Goal: Task Accomplishment & Management: Complete application form

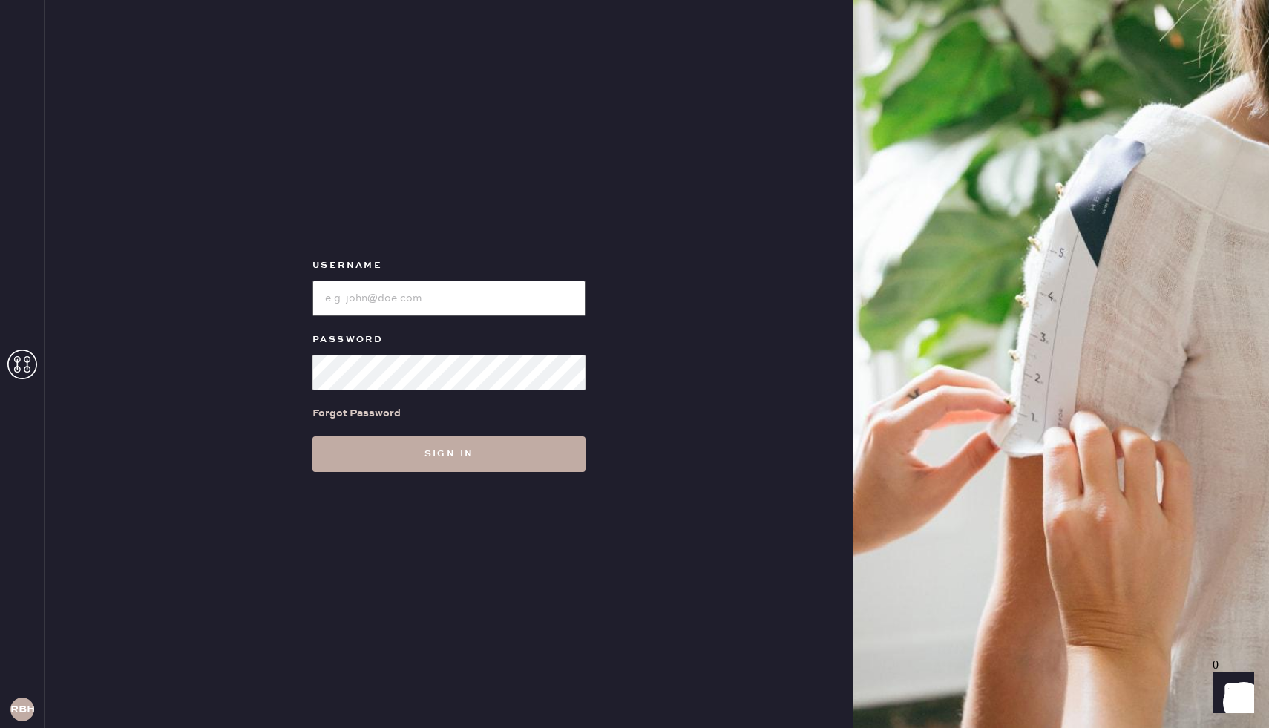
type input "reformationbeverlyhills"
click at [414, 459] on button "Sign in" at bounding box center [449, 454] width 273 height 36
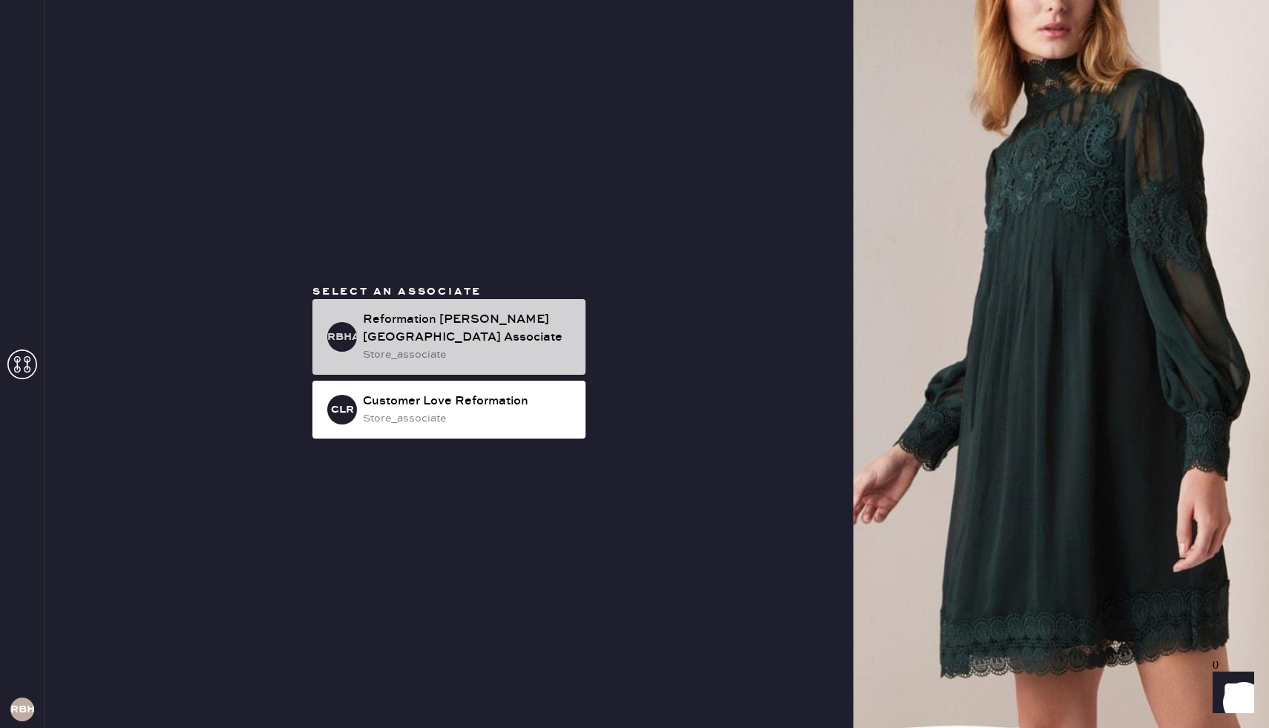
click at [421, 335] on div "Reformation [PERSON_NAME][GEOGRAPHIC_DATA] Associate" at bounding box center [468, 329] width 211 height 36
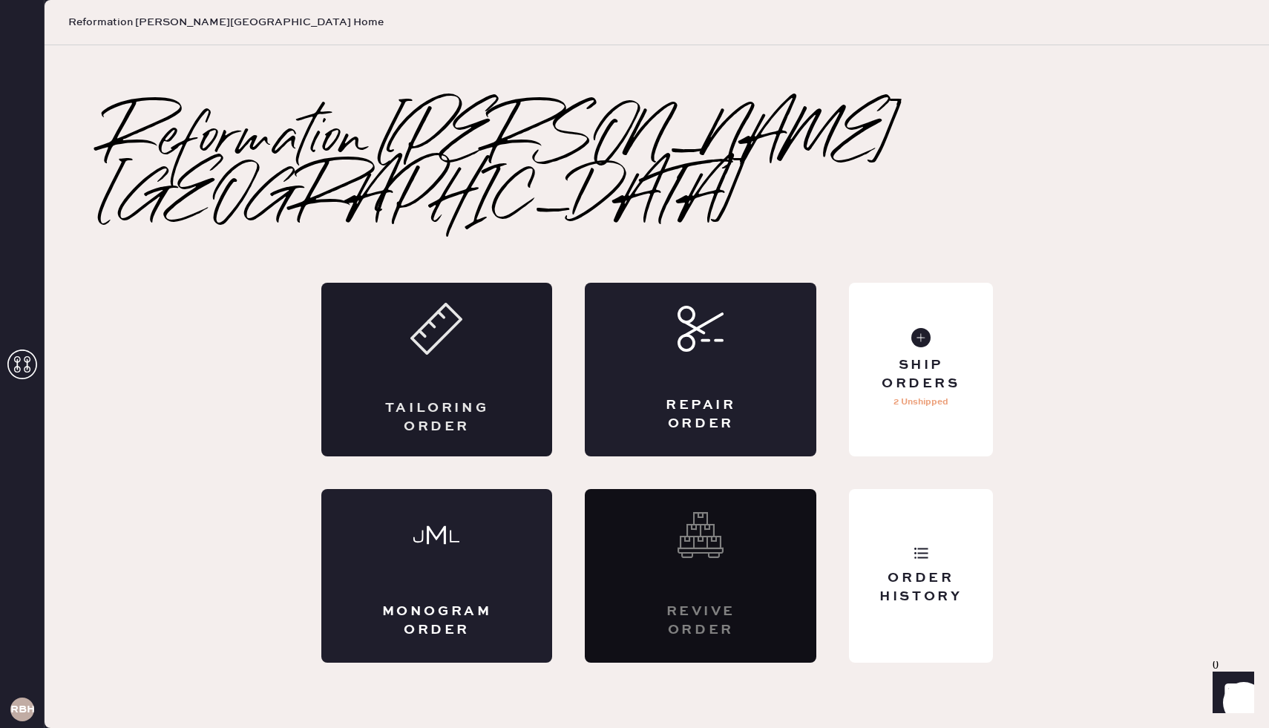
click at [490, 341] on div "Tailoring Order" at bounding box center [437, 370] width 232 height 174
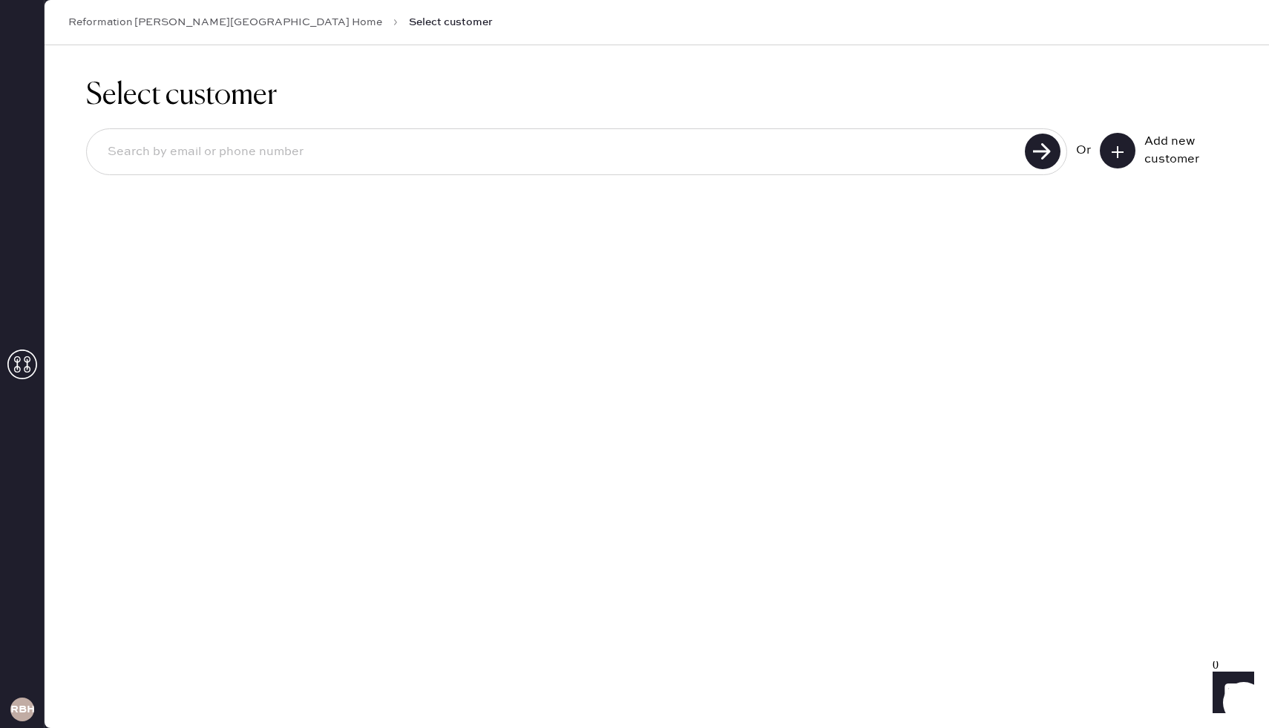
click at [1113, 160] on button at bounding box center [1118, 151] width 36 height 36
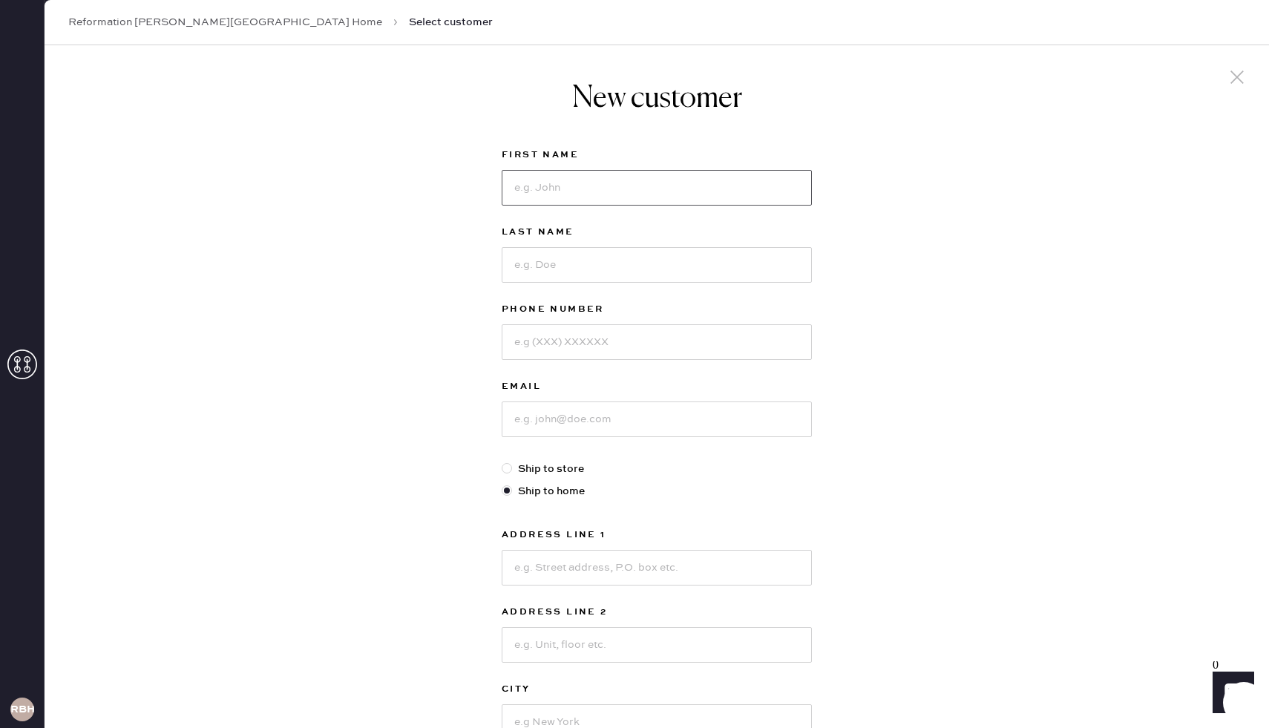
click at [556, 192] on input at bounding box center [657, 188] width 310 height 36
click at [201, 22] on link "Reformation [PERSON_NAME][GEOGRAPHIC_DATA] Home" at bounding box center [225, 22] width 314 height 15
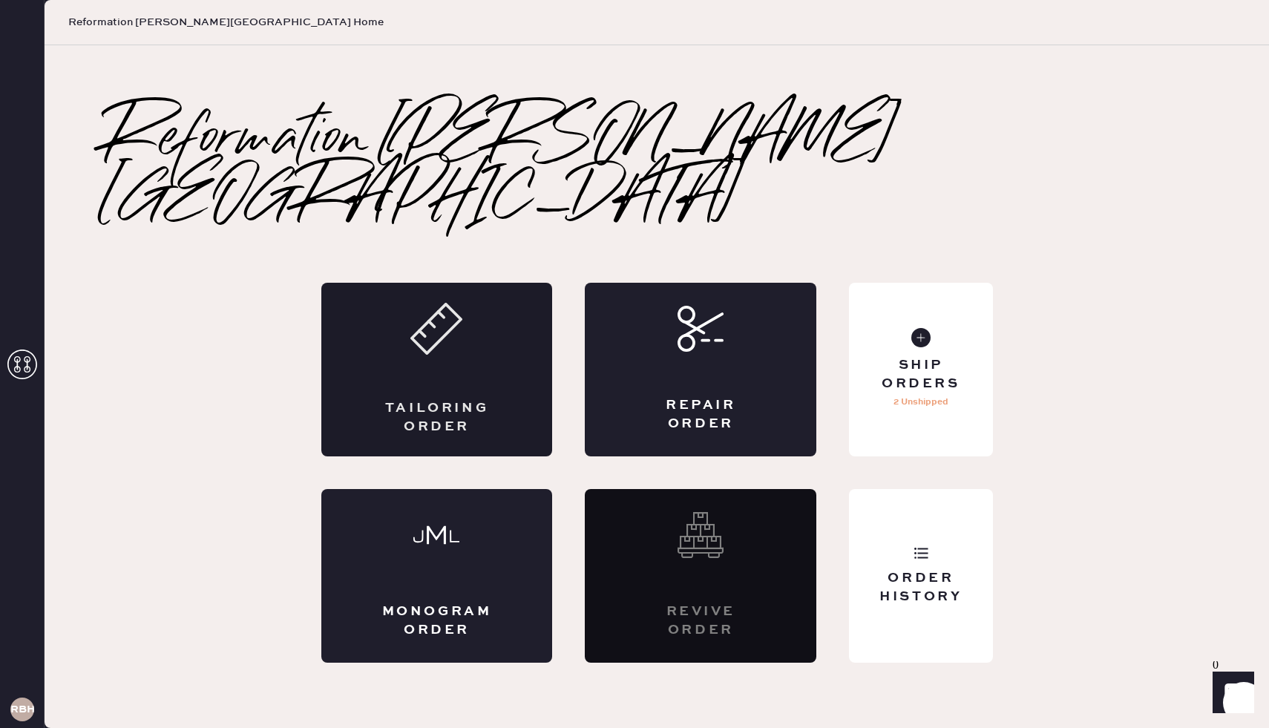
click at [387, 408] on div "Tailoring Order" at bounding box center [437, 370] width 232 height 174
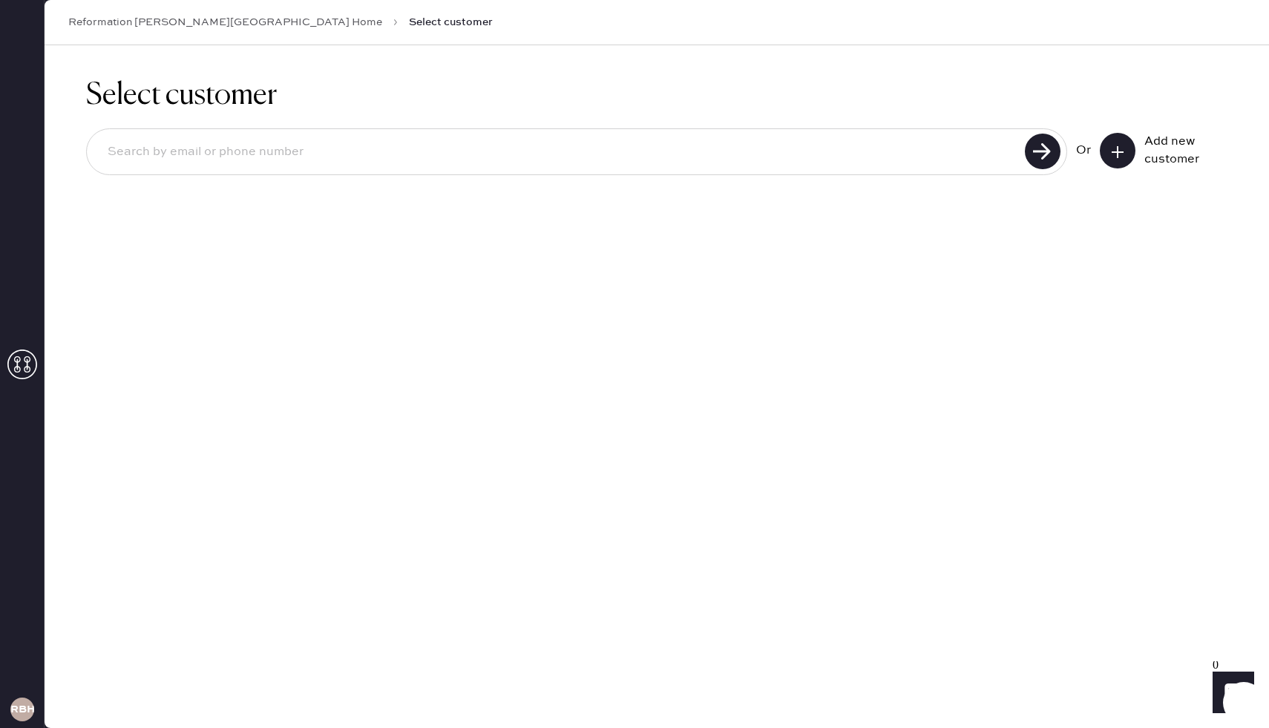
click at [187, 159] on input at bounding box center [558, 152] width 925 height 34
type input "[EMAIL_ADDRESS][DOMAIN_NAME]"
click at [1050, 149] on use at bounding box center [1043, 152] width 36 height 36
click at [305, 151] on input "[EMAIL_ADDRESS][DOMAIN_NAME]" at bounding box center [558, 152] width 925 height 34
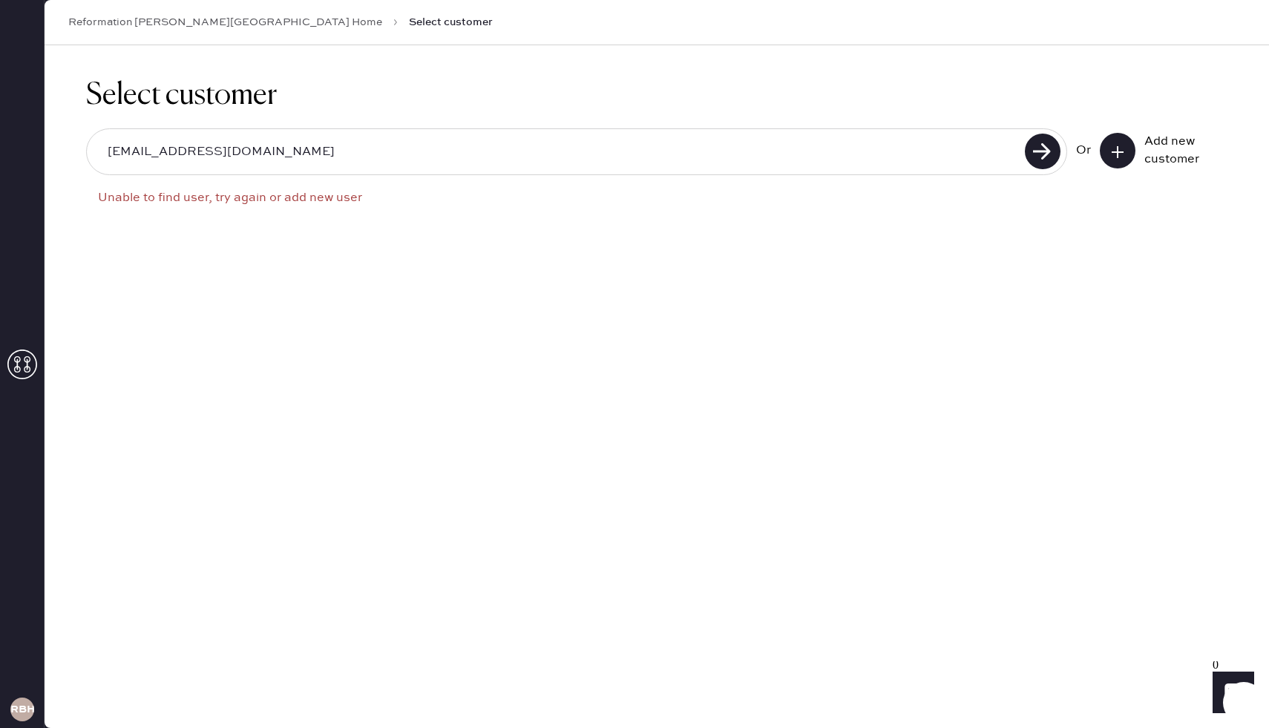
click at [305, 151] on input "[EMAIL_ADDRESS][DOMAIN_NAME]" at bounding box center [558, 152] width 925 height 34
click at [1114, 155] on icon at bounding box center [1117, 152] width 15 height 15
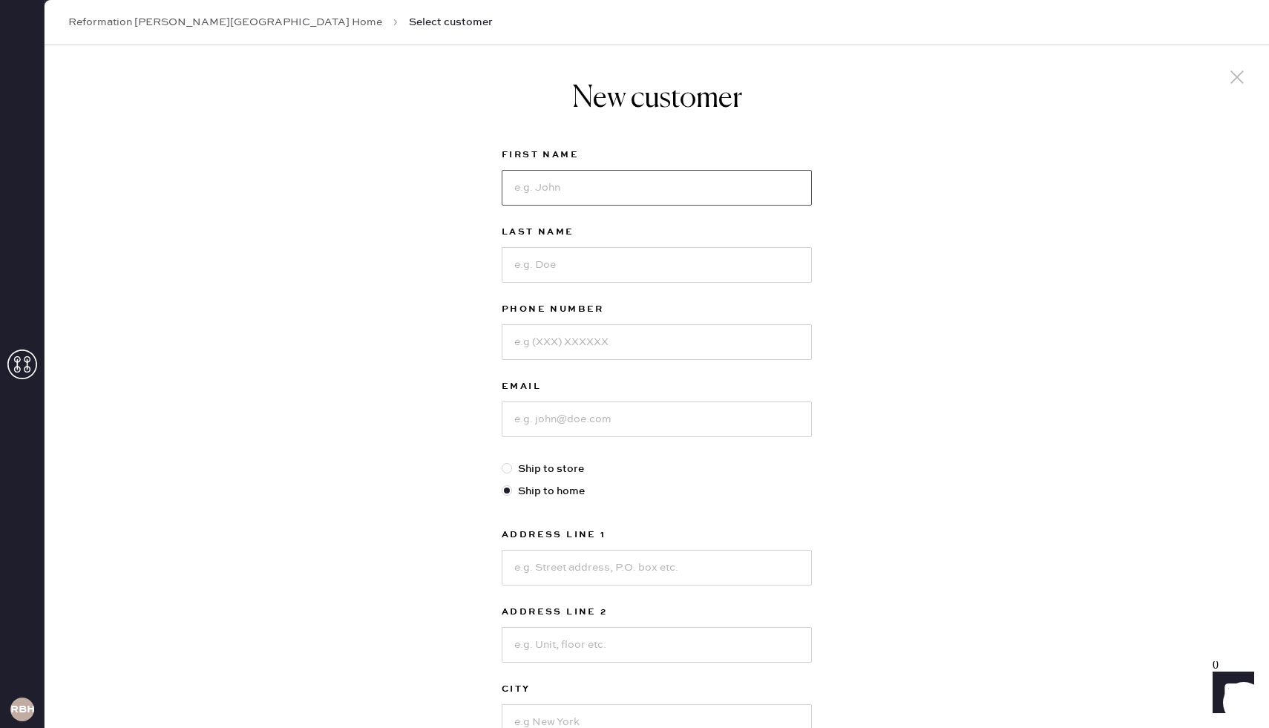
click at [612, 192] on input at bounding box center [657, 188] width 310 height 36
click at [552, 427] on input at bounding box center [657, 420] width 310 height 36
paste input "[EMAIL_ADDRESS][DOMAIN_NAME]"
type input "[EMAIL_ADDRESS][DOMAIN_NAME]"
click at [550, 189] on input at bounding box center [657, 188] width 310 height 36
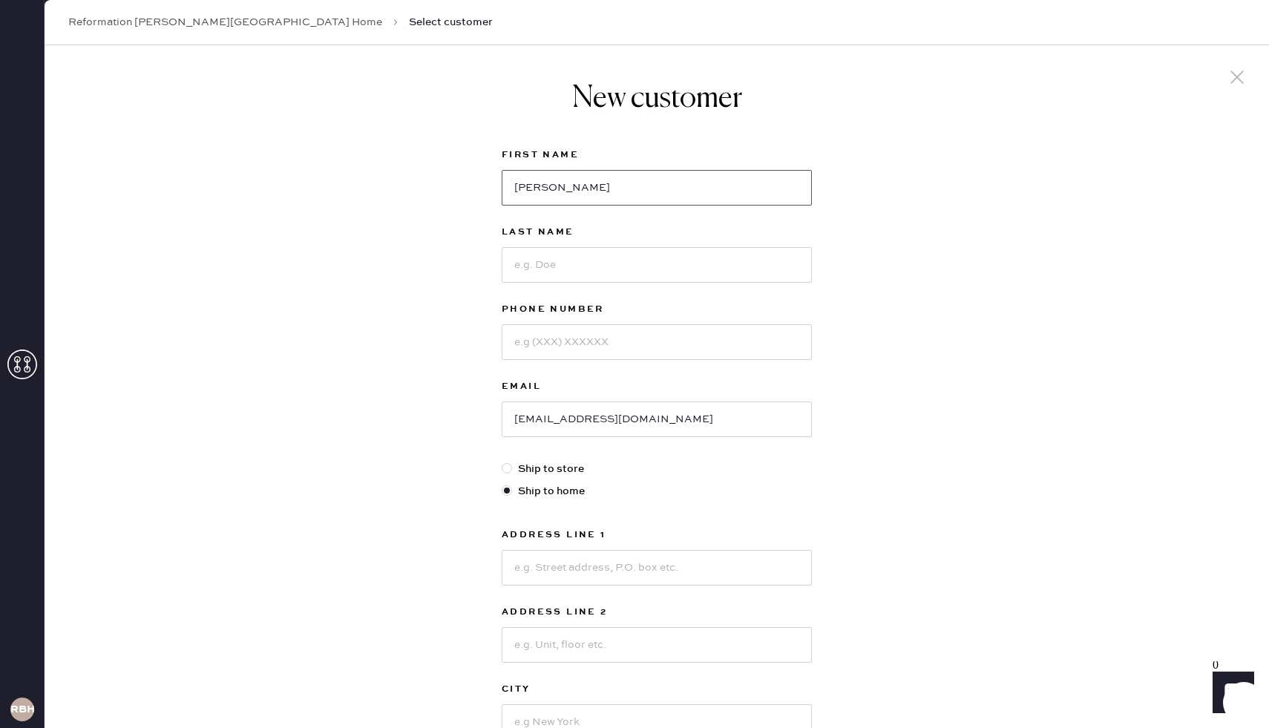
type input "[PERSON_NAME]"
click at [553, 262] on input at bounding box center [657, 265] width 310 height 36
type input "Moon"
click at [555, 336] on input at bounding box center [657, 342] width 310 height 36
type input "4243334278"
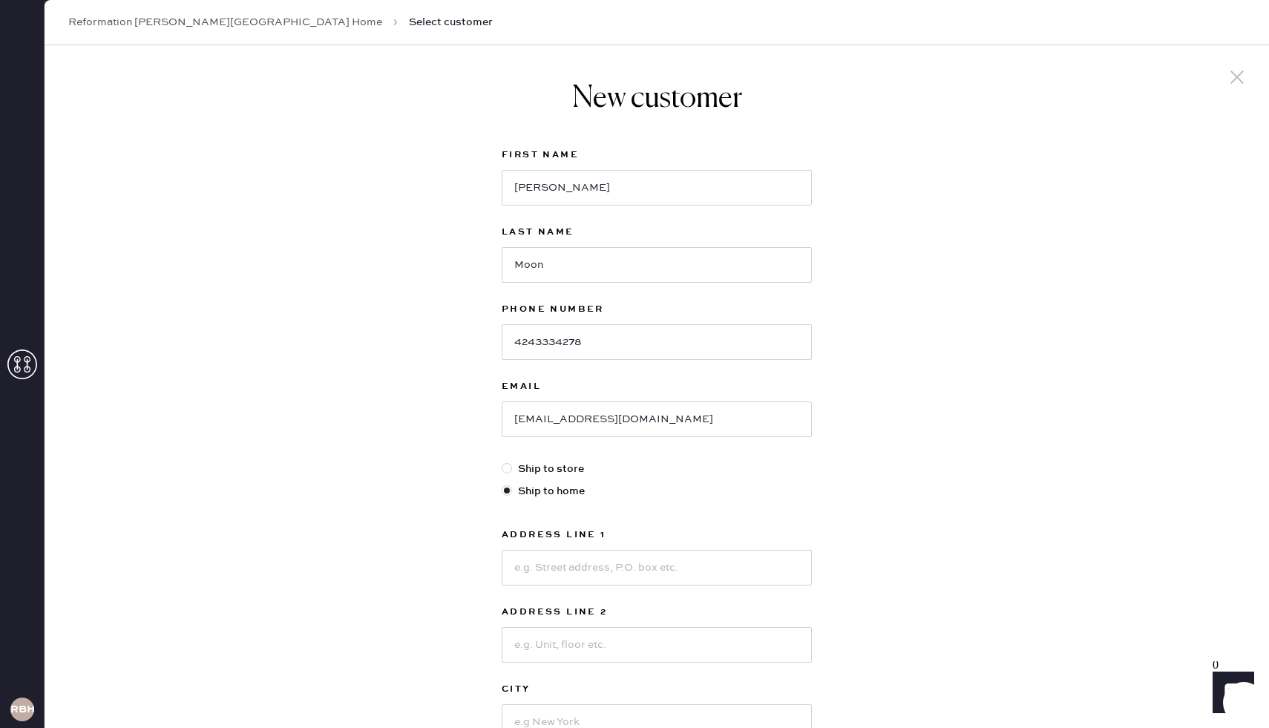
click at [1021, 457] on div "New customer First Name [PERSON_NAME] Last Name Moon Phone Number [PHONE_NUMBER…" at bounding box center [657, 505] width 1225 height 920
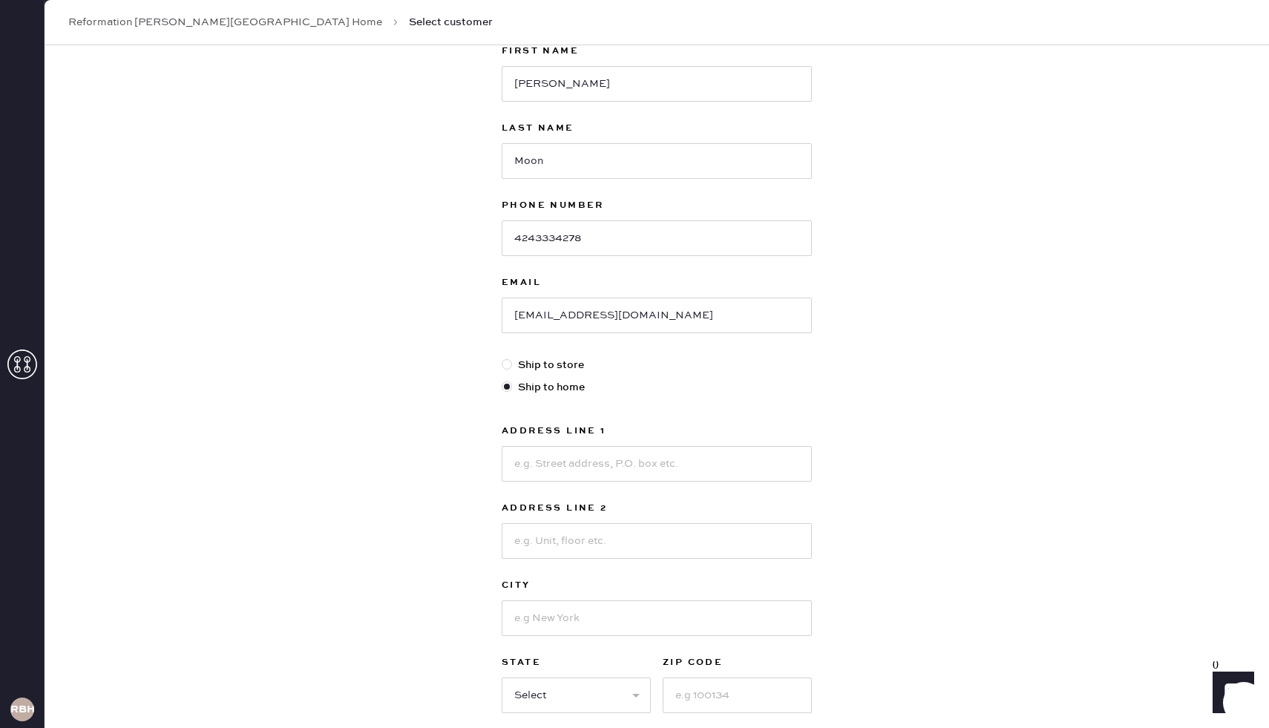
scroll to position [105, 0]
click at [506, 364] on div at bounding box center [507, 364] width 10 height 10
click at [503, 357] on input "Ship to store" at bounding box center [502, 356] width 1 height 1
radio input "true"
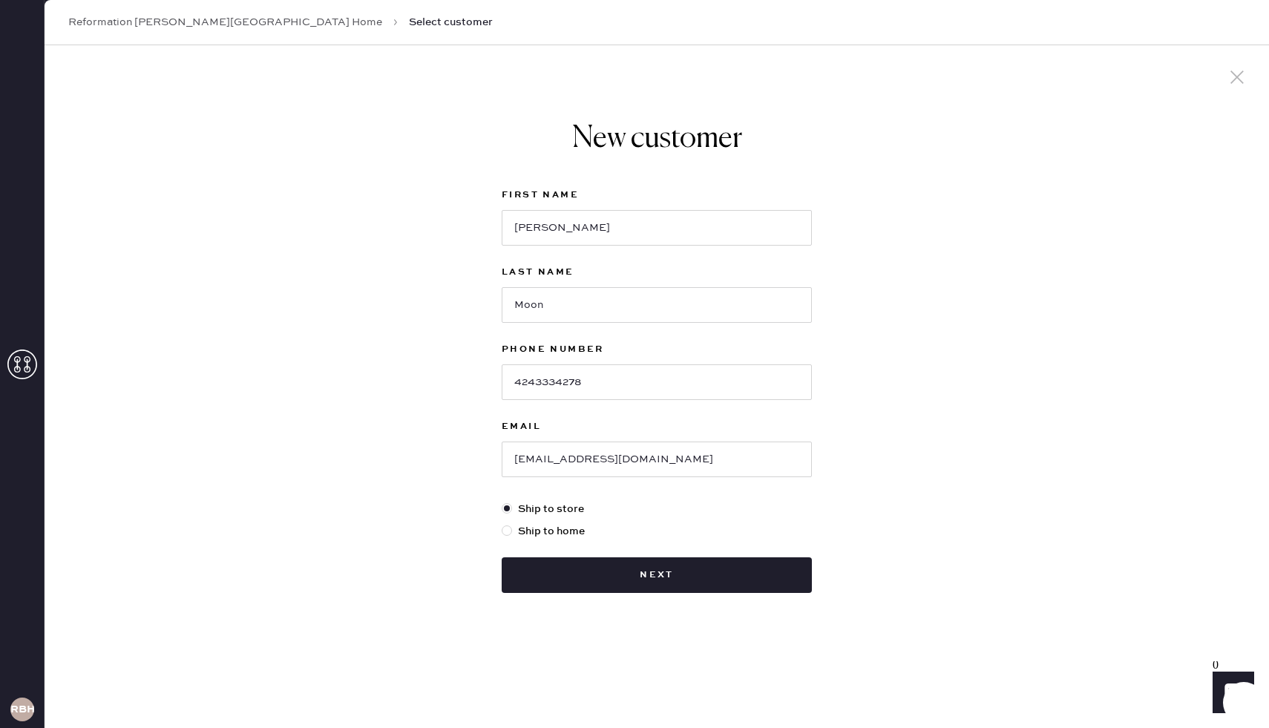
click at [506, 529] on div at bounding box center [507, 531] width 10 height 10
click at [503, 524] on input "Ship to home" at bounding box center [502, 523] width 1 height 1
radio input "true"
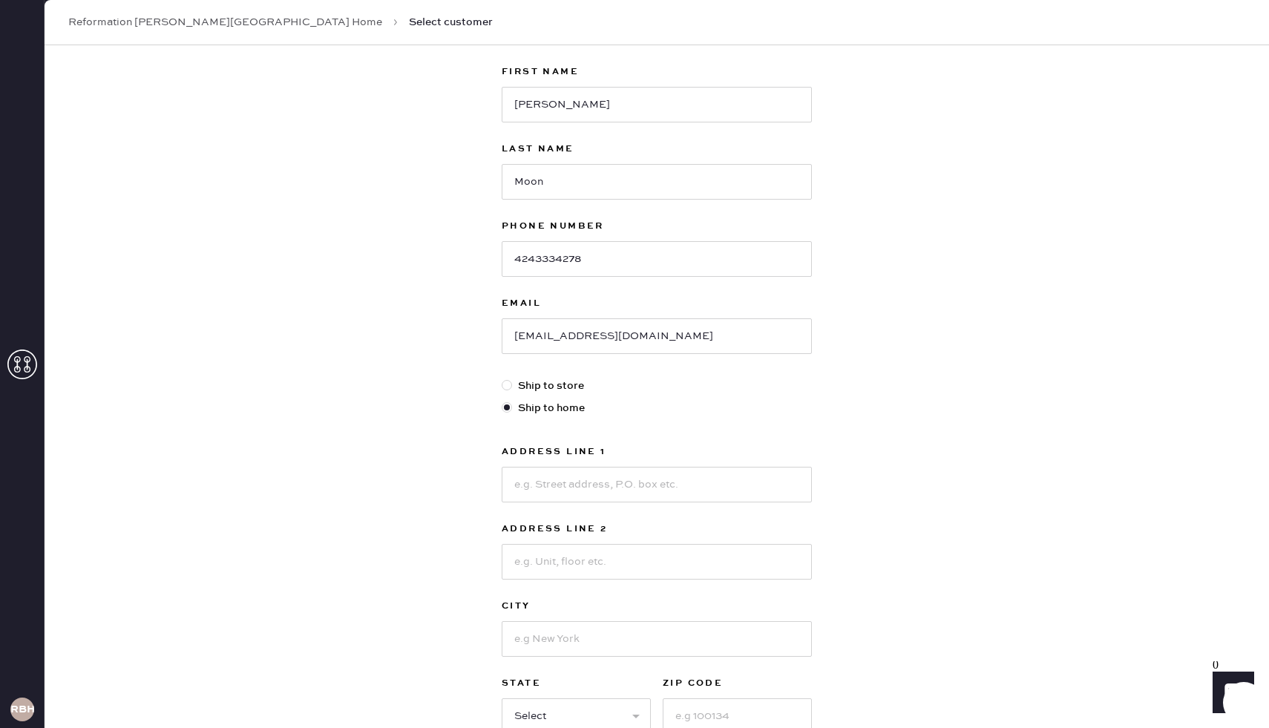
scroll to position [84, 0]
click at [543, 483] on input at bounding box center [657, 484] width 310 height 36
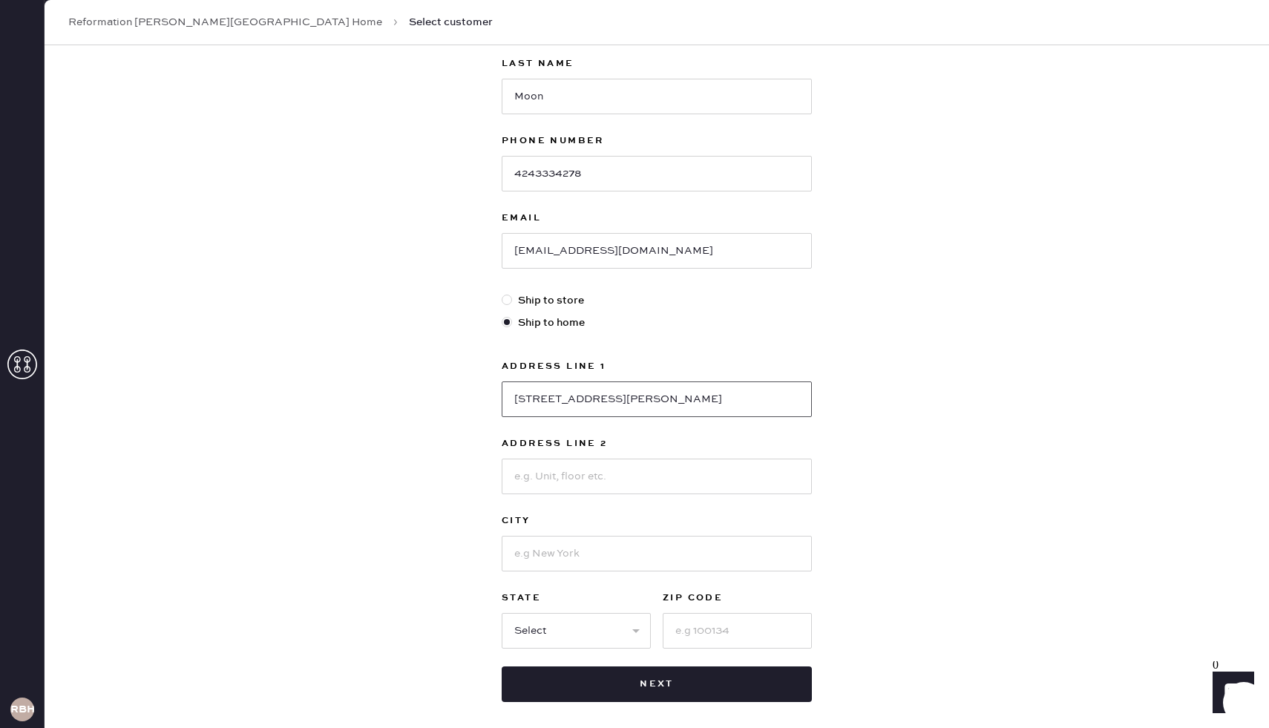
scroll to position [200, 0]
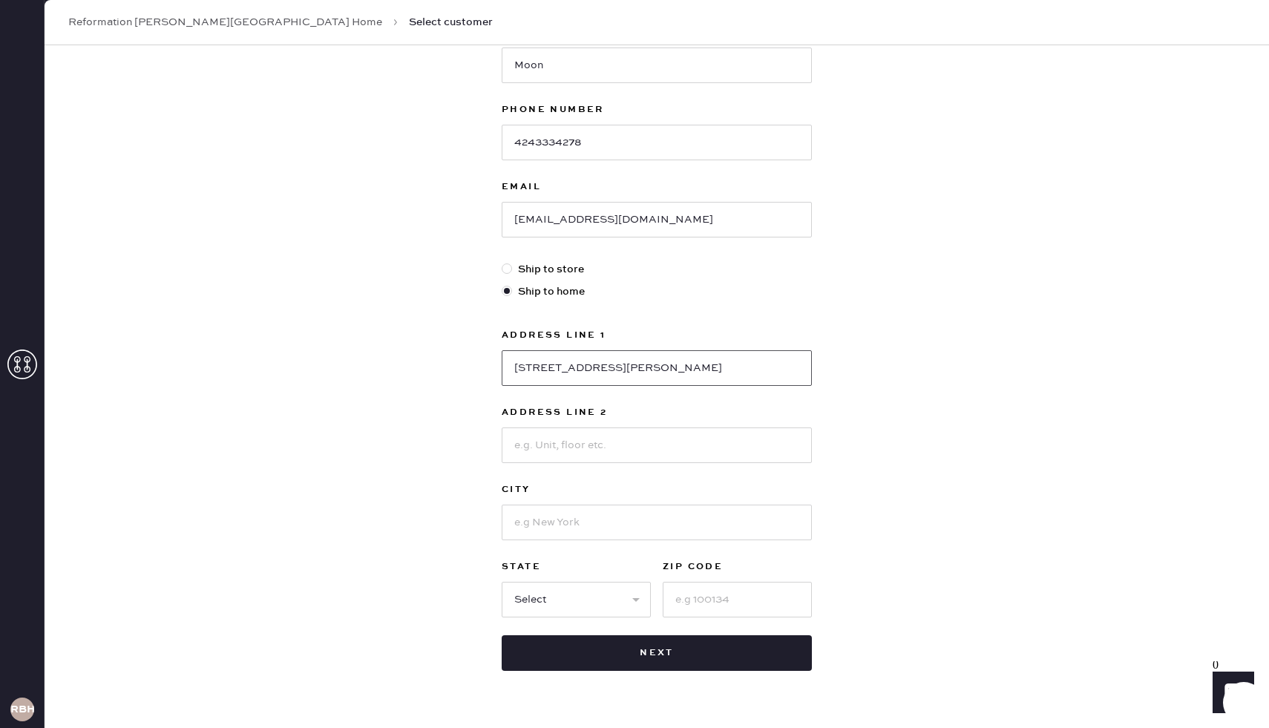
type input "[STREET_ADDRESS][PERSON_NAME]"
click at [698, 520] on input at bounding box center [657, 523] width 310 height 36
type input "[GEOGRAPHIC_DATA]"
click at [601, 602] on select "Select AK AL AR AZ CA CO CT [GEOGRAPHIC_DATA] DE FL [GEOGRAPHIC_DATA] HI [GEOGR…" at bounding box center [576, 600] width 149 height 36
select select "IL"
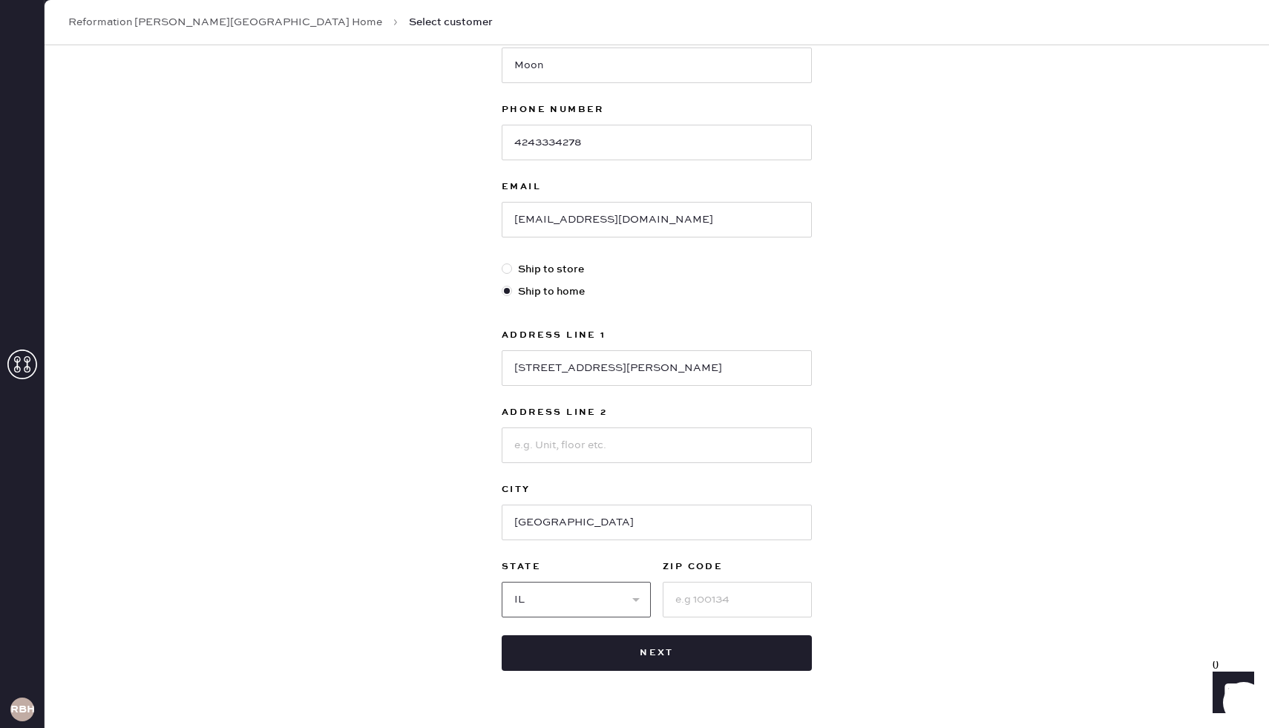
click at [502, 582] on select "Select AK AL AR AZ CA CO CT [GEOGRAPHIC_DATA] DE FL [GEOGRAPHIC_DATA] HI [GEOGR…" at bounding box center [576, 600] width 149 height 36
click at [719, 603] on input at bounding box center [737, 600] width 149 height 36
type input "60604"
click at [930, 517] on div "New customer First Name [PERSON_NAME] Last Name Moon Phone Number [PHONE_NUMBER…" at bounding box center [657, 306] width 1225 height 920
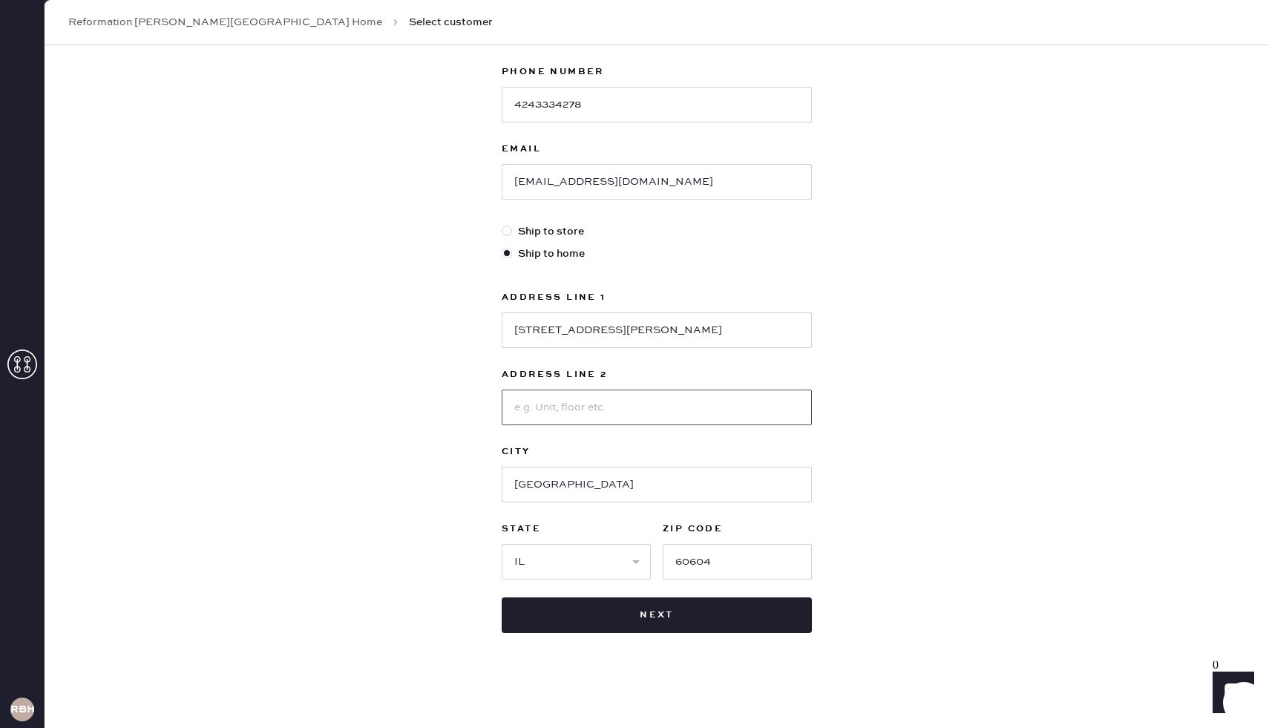
click at [570, 405] on input at bounding box center [657, 408] width 310 height 36
click at [514, 408] on input "1405" at bounding box center [657, 408] width 310 height 36
type input "Unit 1405"
click at [870, 362] on div "New customer First Name [PERSON_NAME] Last Name Moon Phone Number [PHONE_NUMBER…" at bounding box center [657, 268] width 1225 height 920
click at [580, 606] on button "Next" at bounding box center [657, 616] width 310 height 36
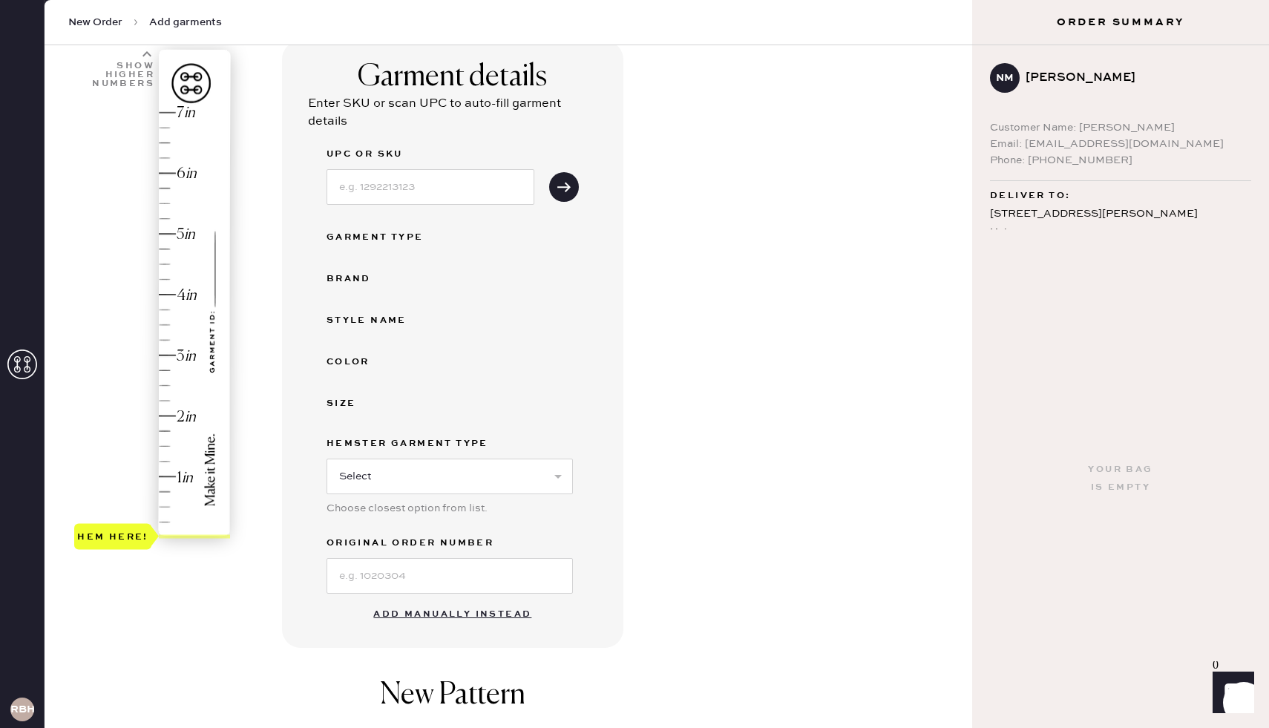
scroll to position [112, 0]
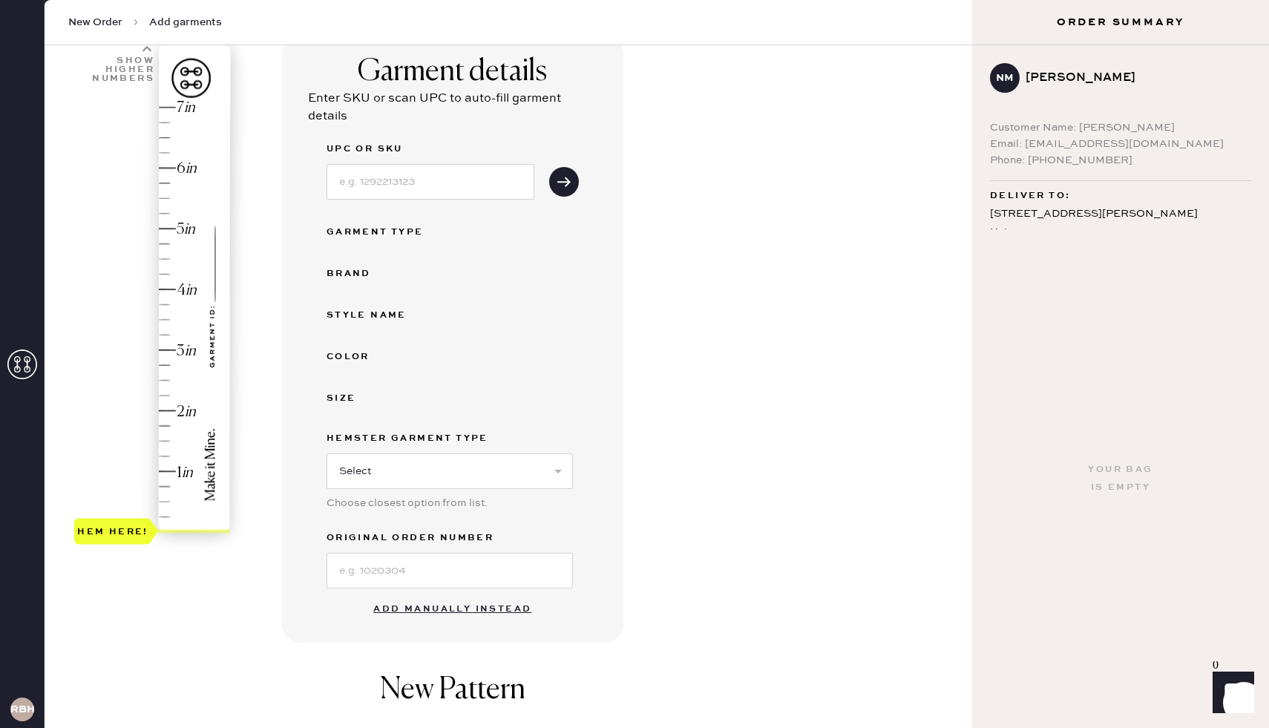
click at [491, 609] on button "Add manually instead" at bounding box center [452, 610] width 176 height 30
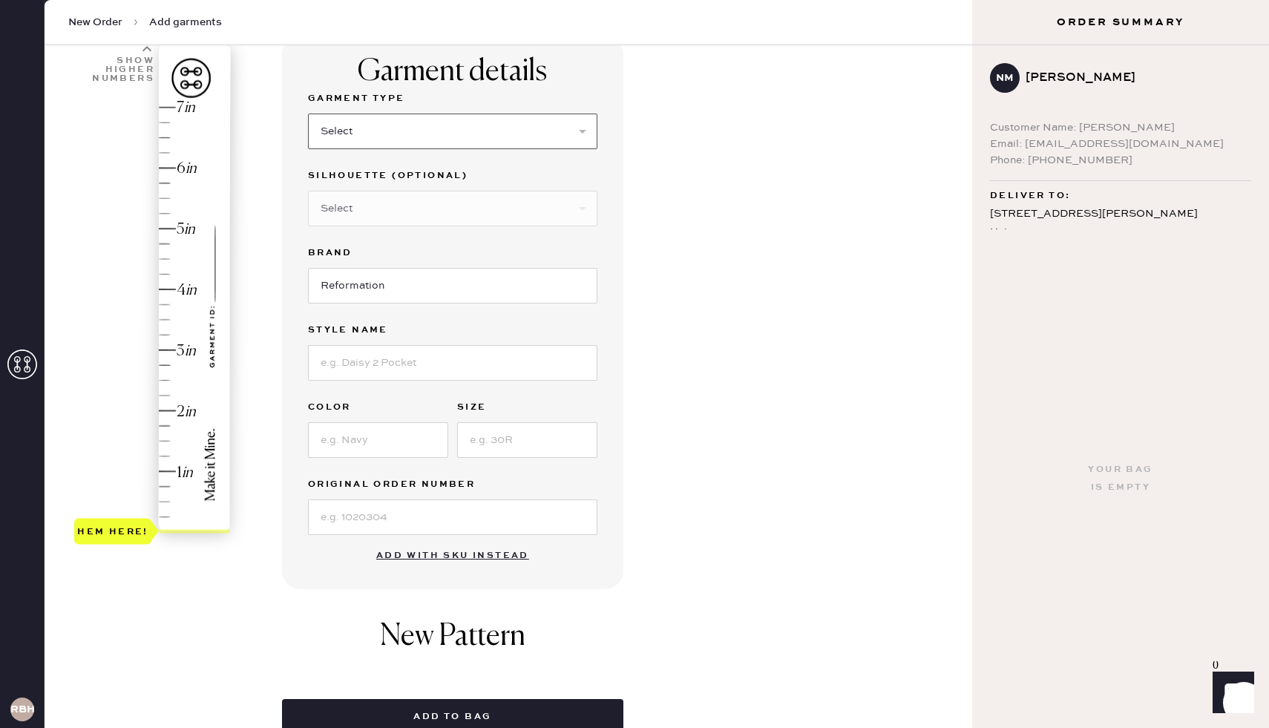
click at [378, 137] on select "Select Basic Skirt Jeans Leggings Pants Shorts Basic Sleeved Dress Basic Sleeve…" at bounding box center [452, 132] width 289 height 36
select select "2"
click at [308, 114] on select "Select Basic Skirt Jeans Leggings Pants Shorts Basic Sleeved Dress Basic Sleeve…" at bounding box center [452, 132] width 289 height 36
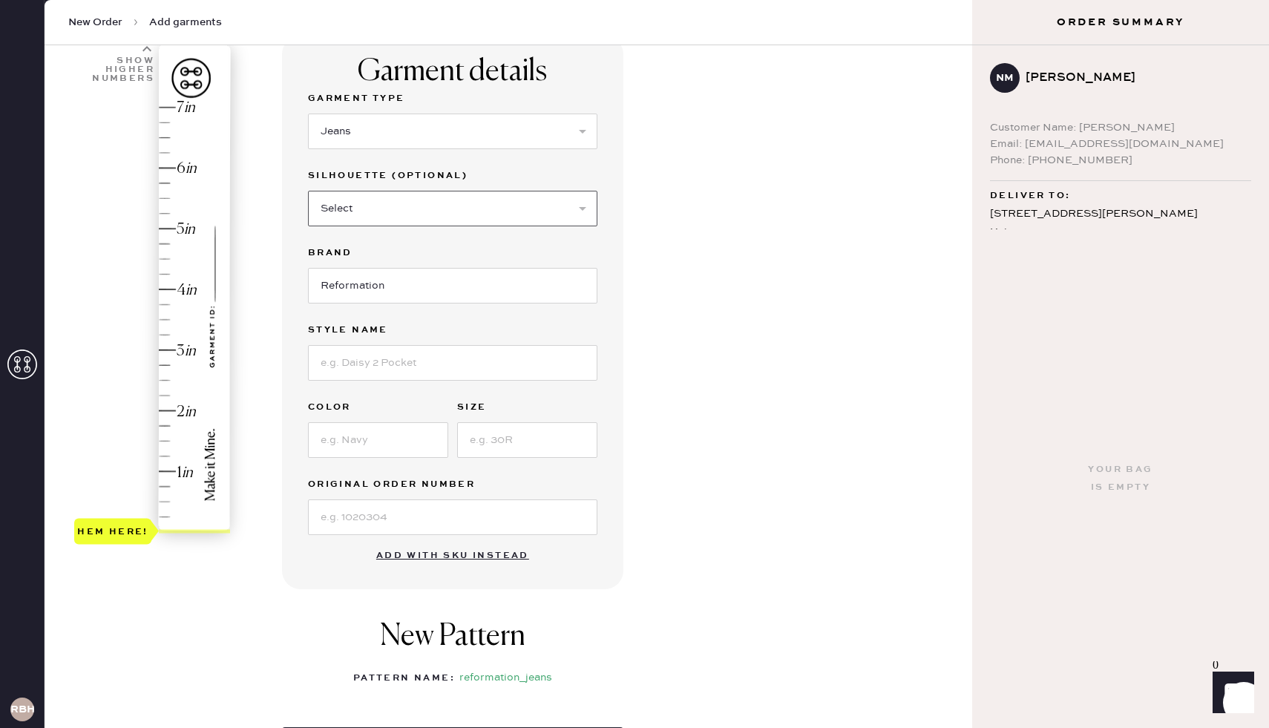
click at [378, 205] on select "Select Shorts Cropped Flare Boot Cut Straight Skinny Other" at bounding box center [452, 209] width 289 height 36
select select "5"
click at [308, 191] on select "Select Shorts Cropped Flare Boot Cut Straight Skinny Other" at bounding box center [452, 209] width 289 height 36
click at [319, 366] on input at bounding box center [452, 363] width 289 height 36
type input "Val Mid Rise Straight"
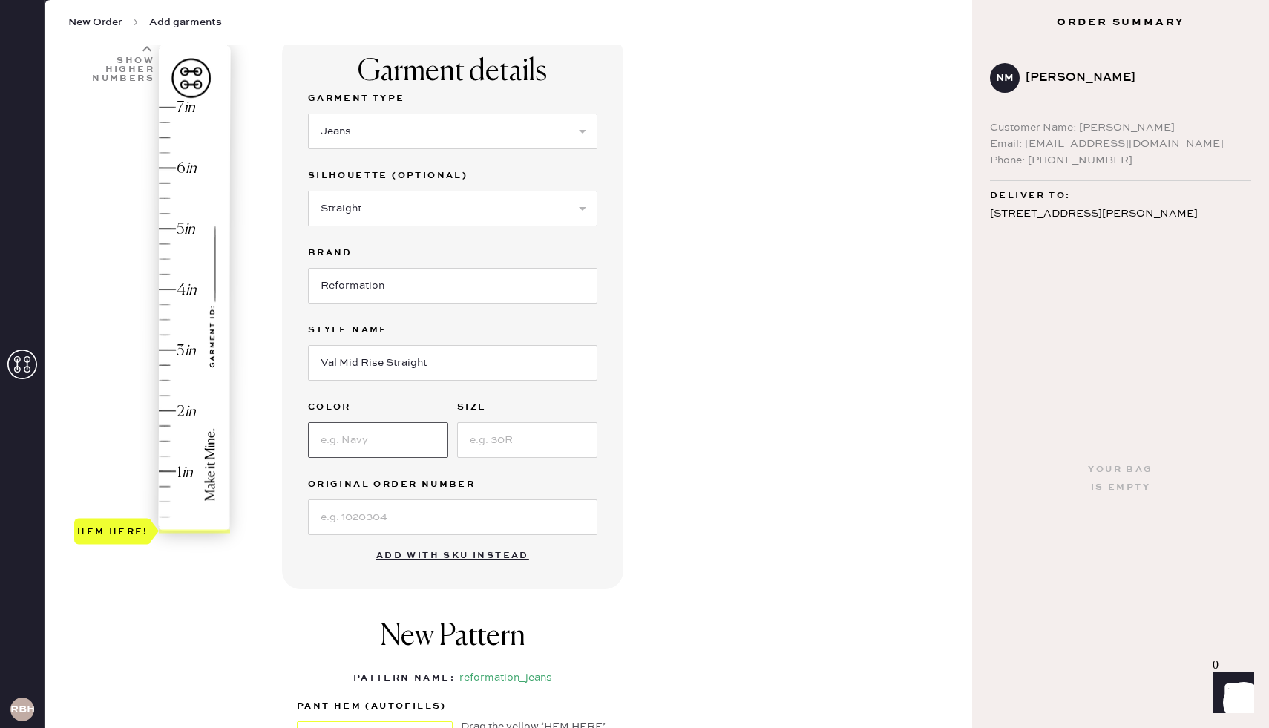
click at [324, 441] on input at bounding box center [378, 440] width 140 height 36
click at [524, 432] on input at bounding box center [527, 440] width 140 height 36
type input "4"
type input "24"
click at [336, 443] on input at bounding box center [378, 440] width 140 height 36
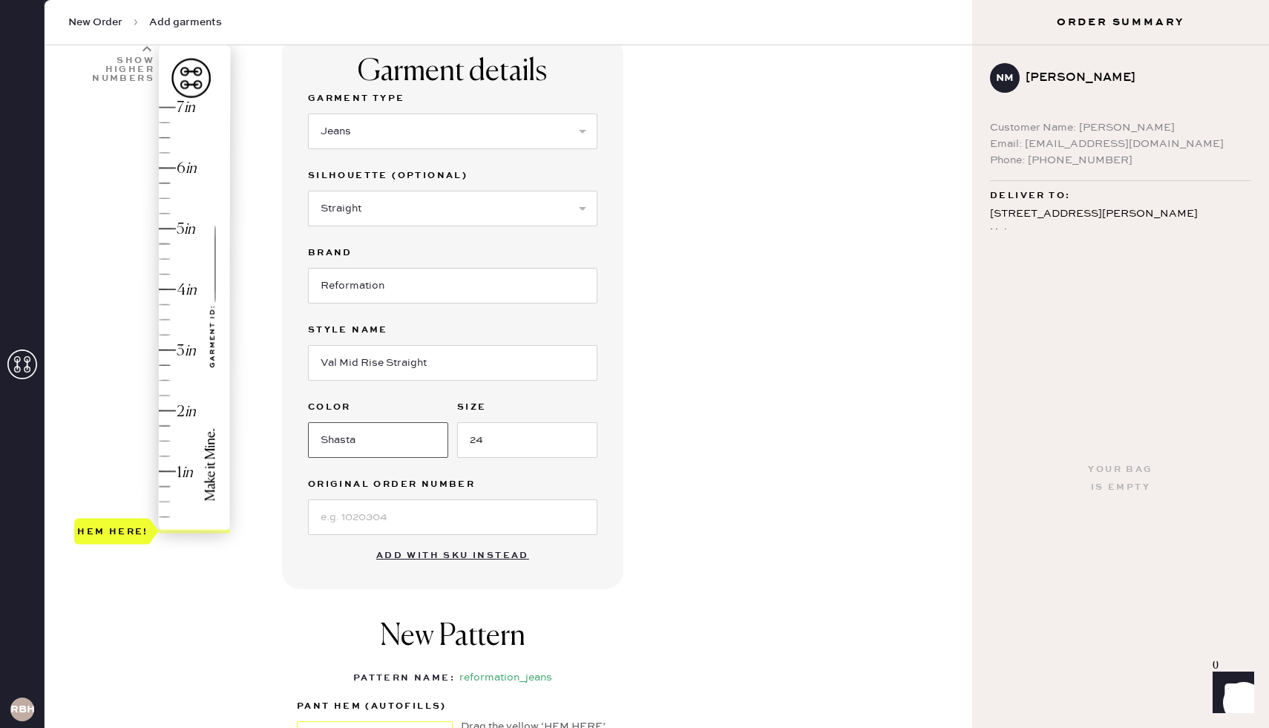
type input "Shasta"
click at [873, 362] on div "Garment details Garment Type Select Basic Skirt Jeans Leggings Pants Shorts Bas…" at bounding box center [621, 457] width 678 height 843
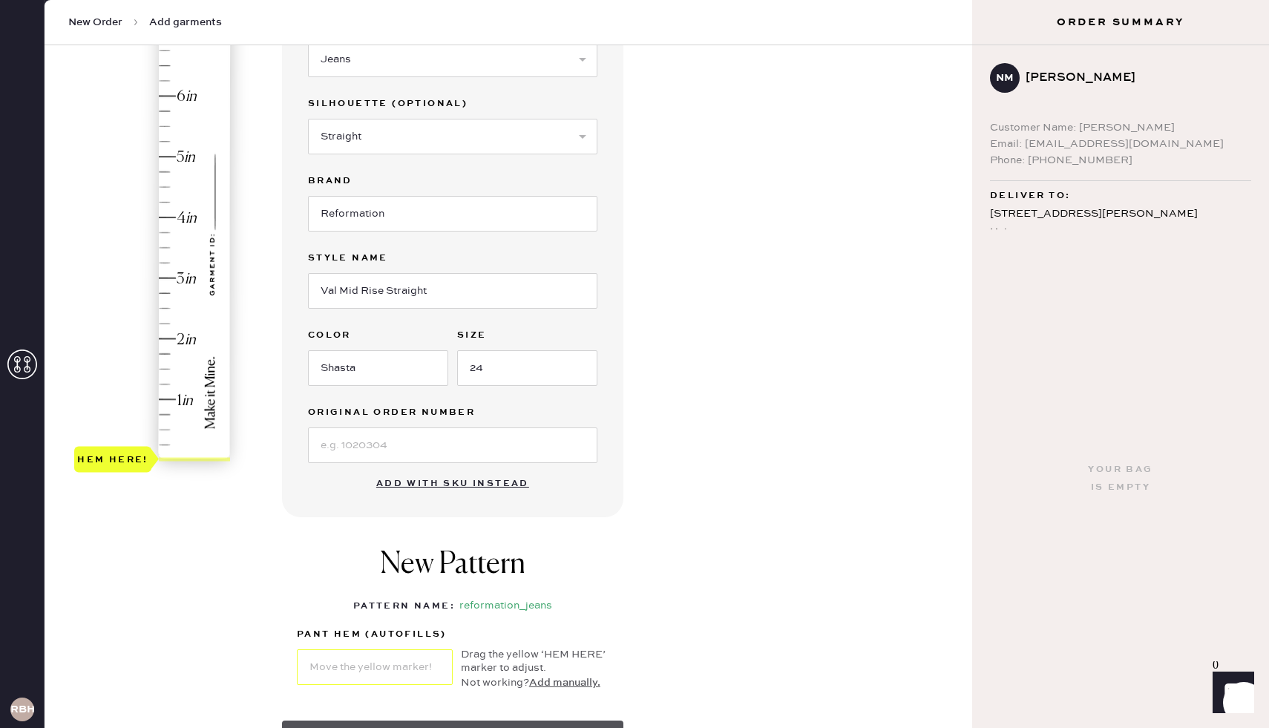
scroll to position [179, 0]
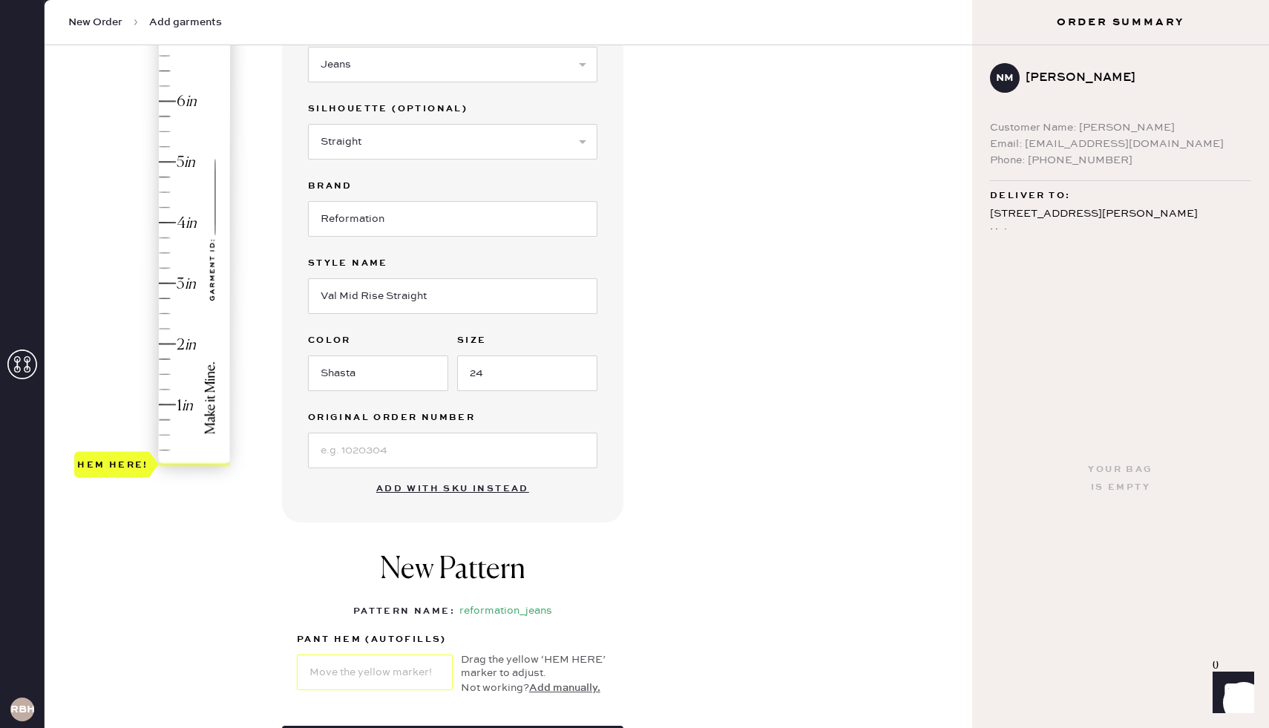
type input "4.25"
click at [164, 209] on div "Hem here!" at bounding box center [153, 253] width 158 height 438
click at [148, 521] on div "1 in 2 in 3 in 4 in 5 in 6 in 7 in Show higher numbers Show lower numbers Hem h…" at bounding box center [133, 390] width 119 height 843
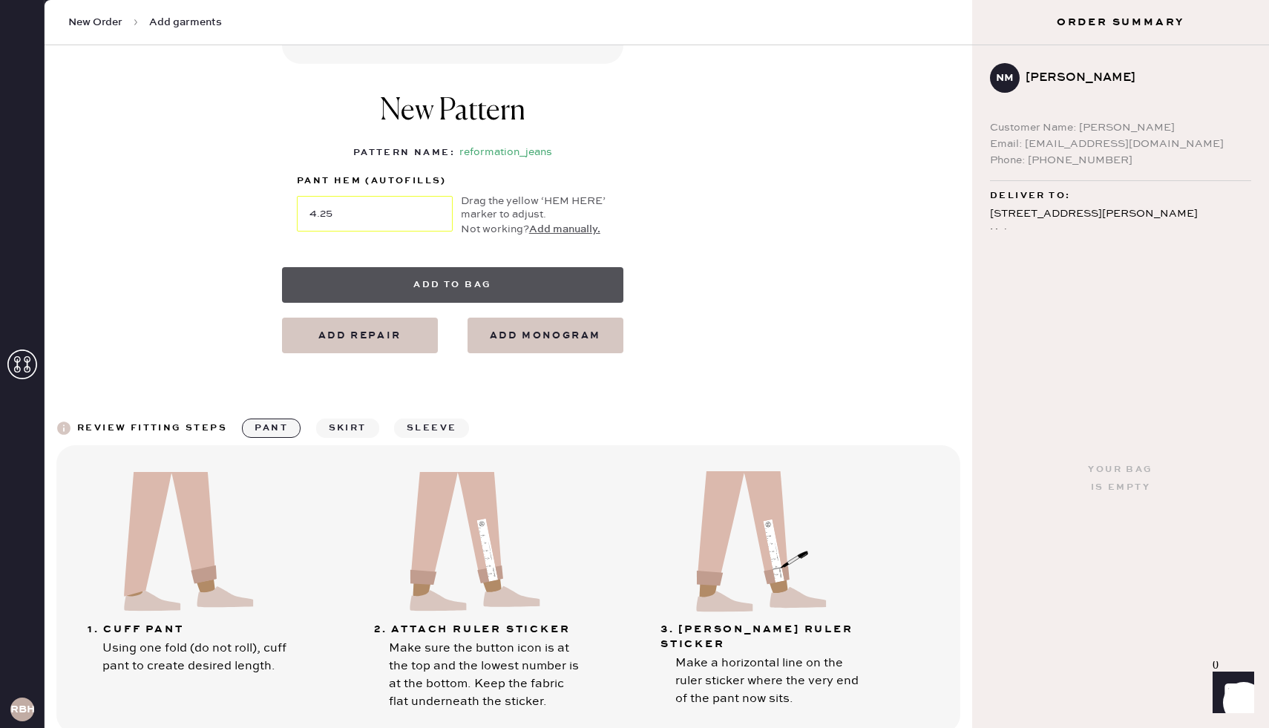
scroll to position [581, 0]
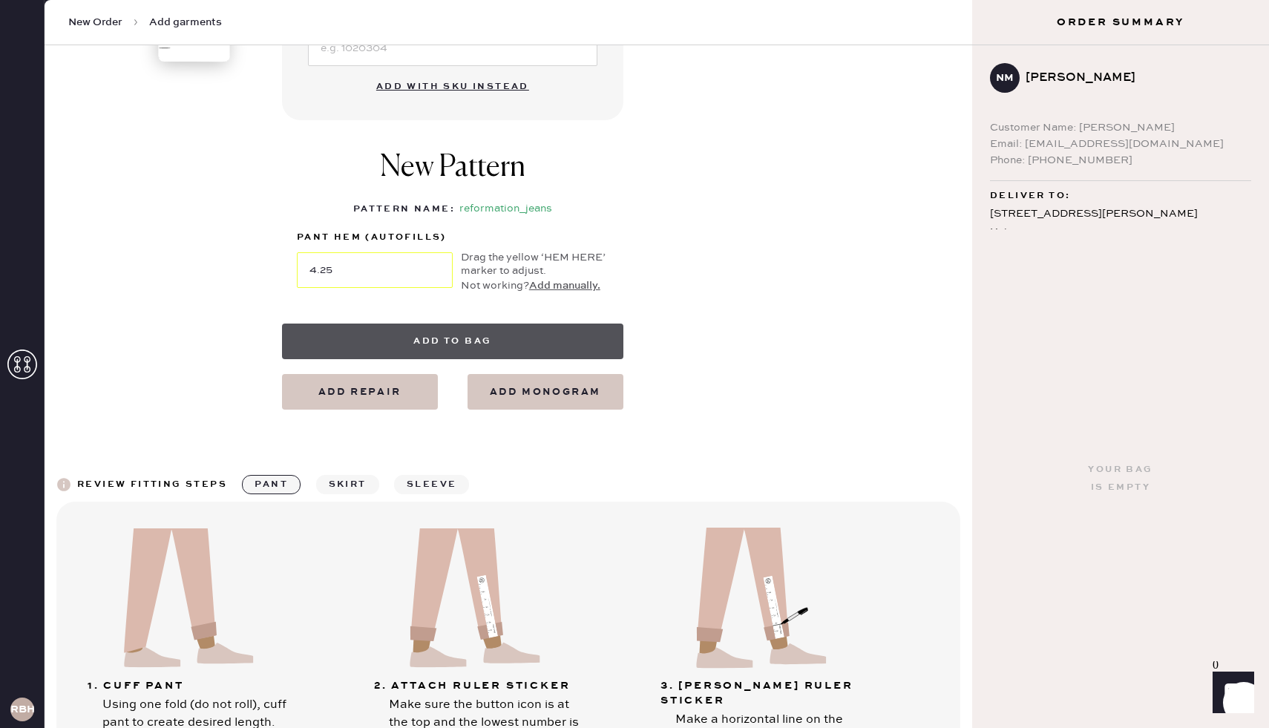
click at [370, 346] on button "Add to bag" at bounding box center [452, 342] width 341 height 36
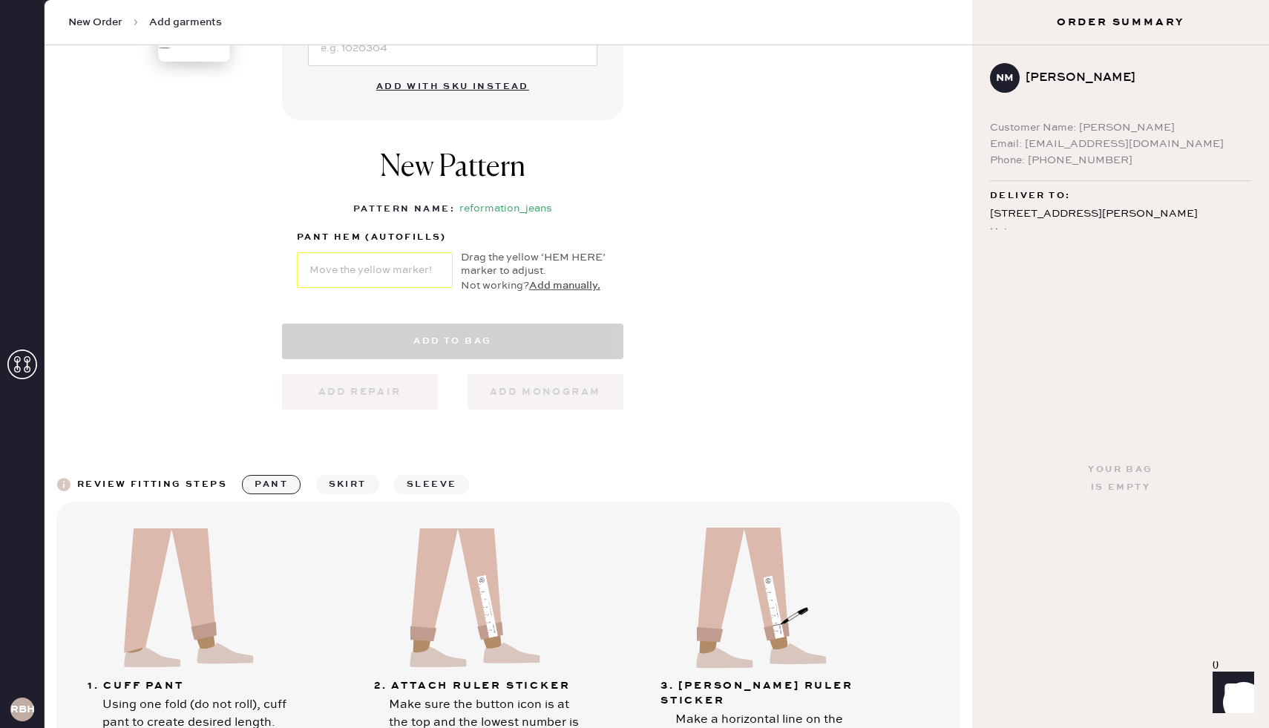
select select "2"
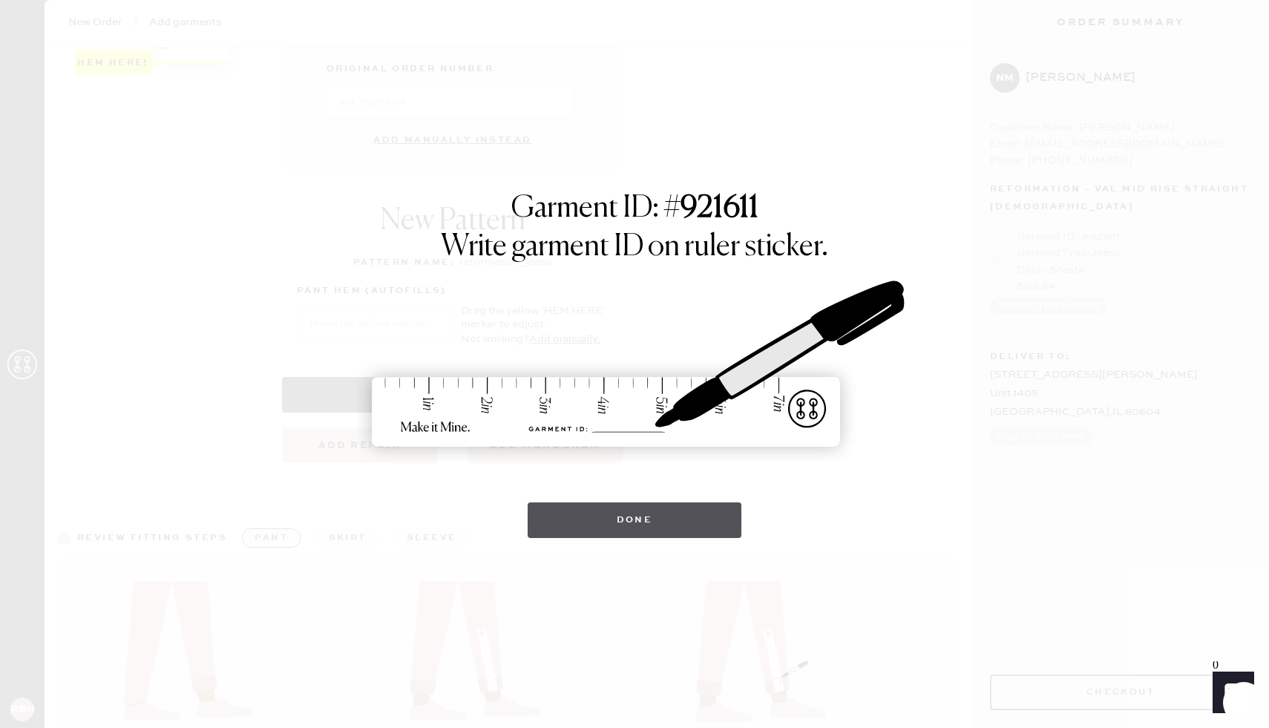
click at [587, 535] on button "Done" at bounding box center [635, 521] width 215 height 36
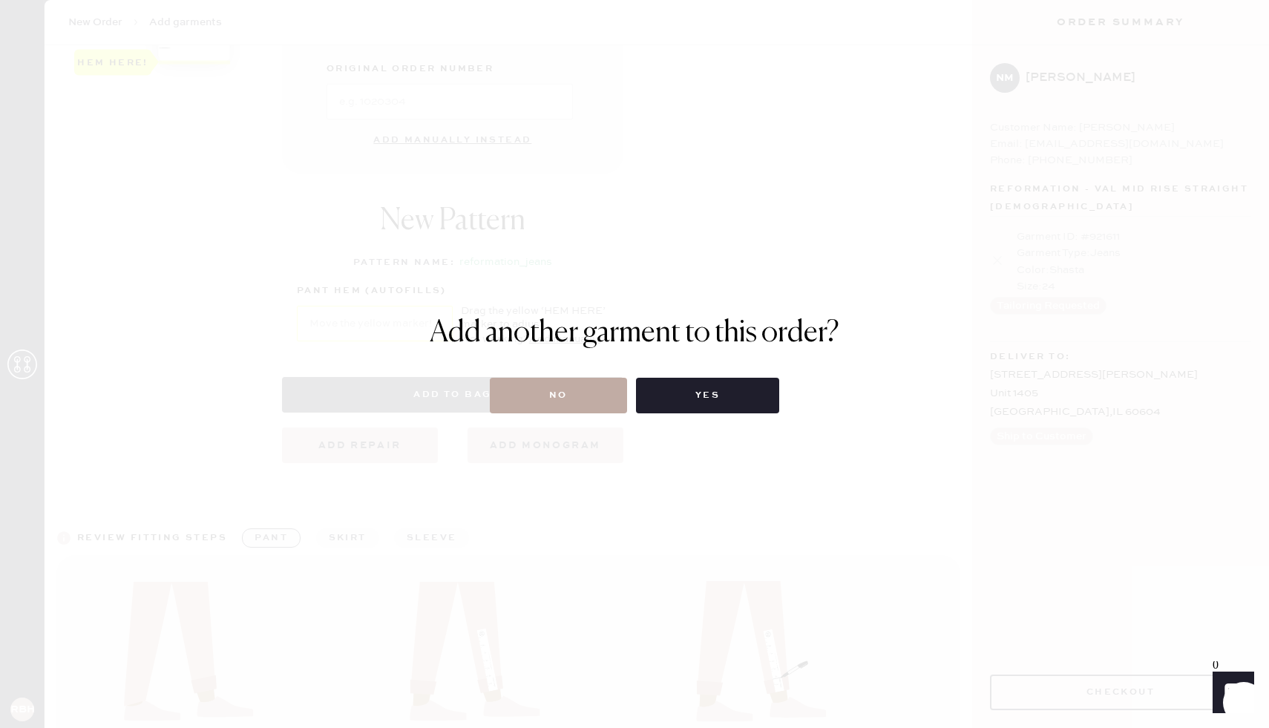
click at [571, 403] on button "No" at bounding box center [558, 396] width 137 height 36
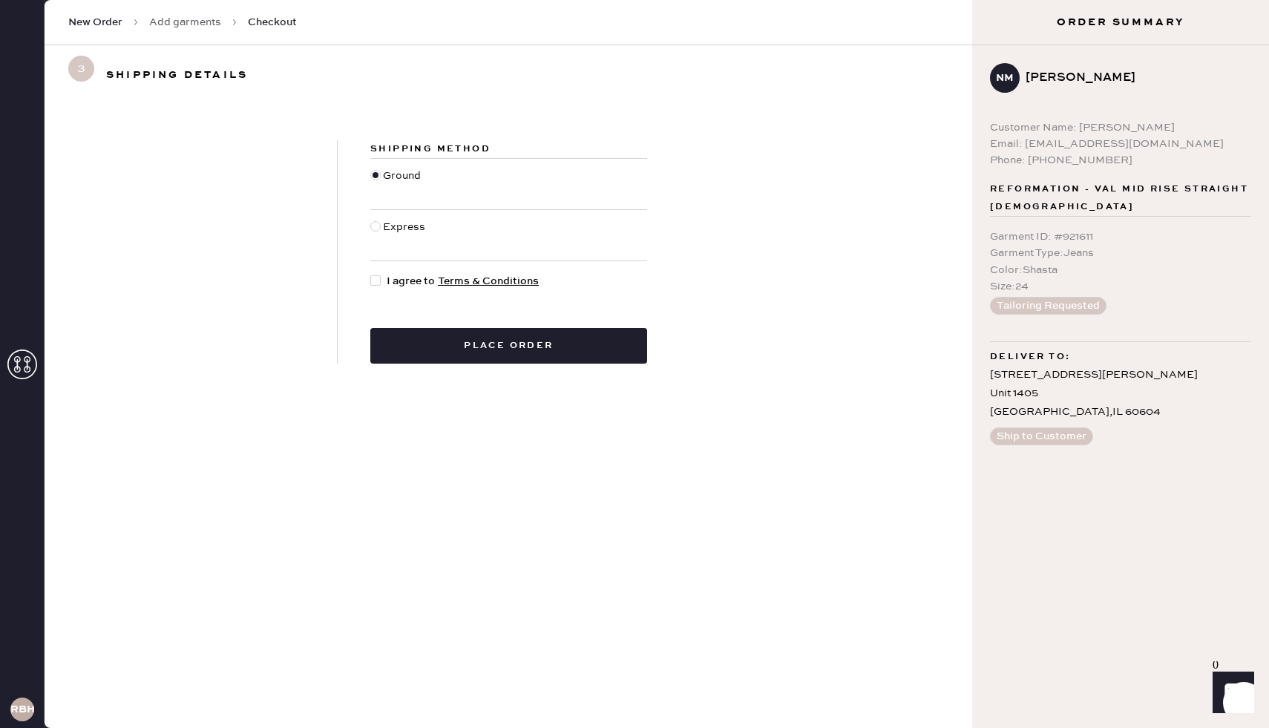
click at [376, 281] on div at bounding box center [375, 280] width 10 height 10
click at [371, 274] on input "I agree to Terms & Conditions" at bounding box center [370, 273] width 1 height 1
checkbox input "true"
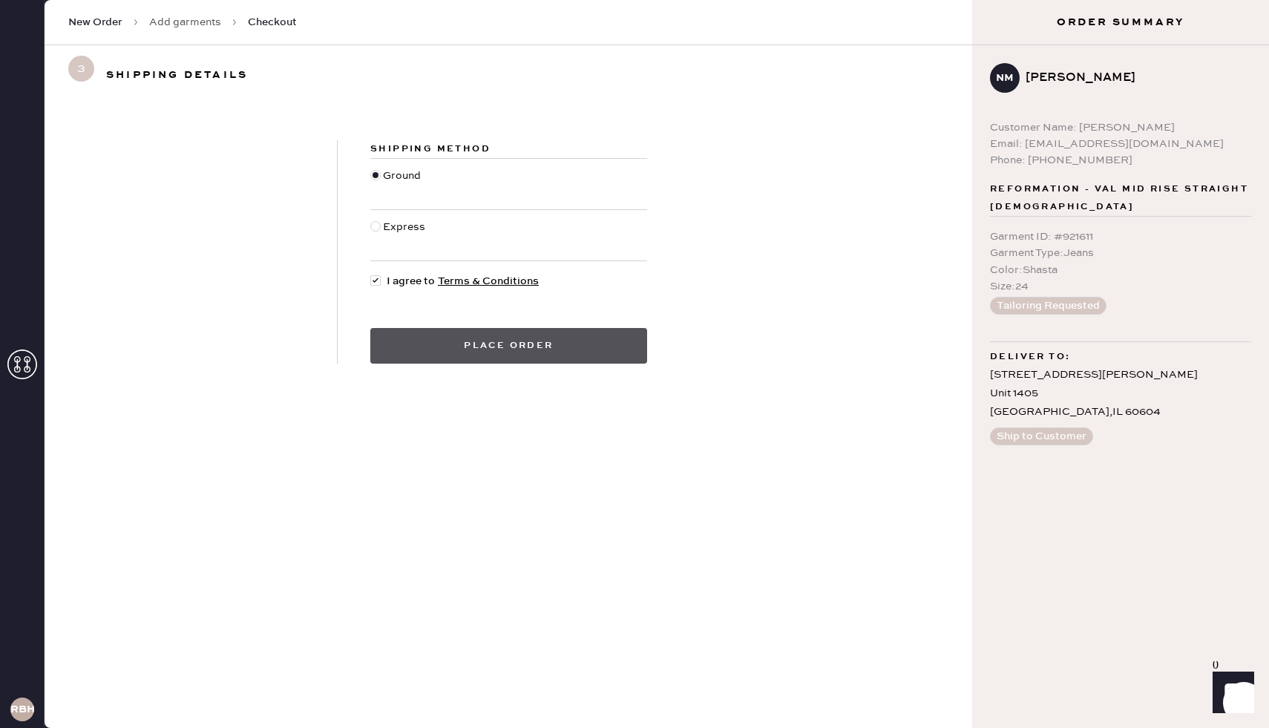
click at [434, 344] on button "Place order" at bounding box center [508, 346] width 277 height 36
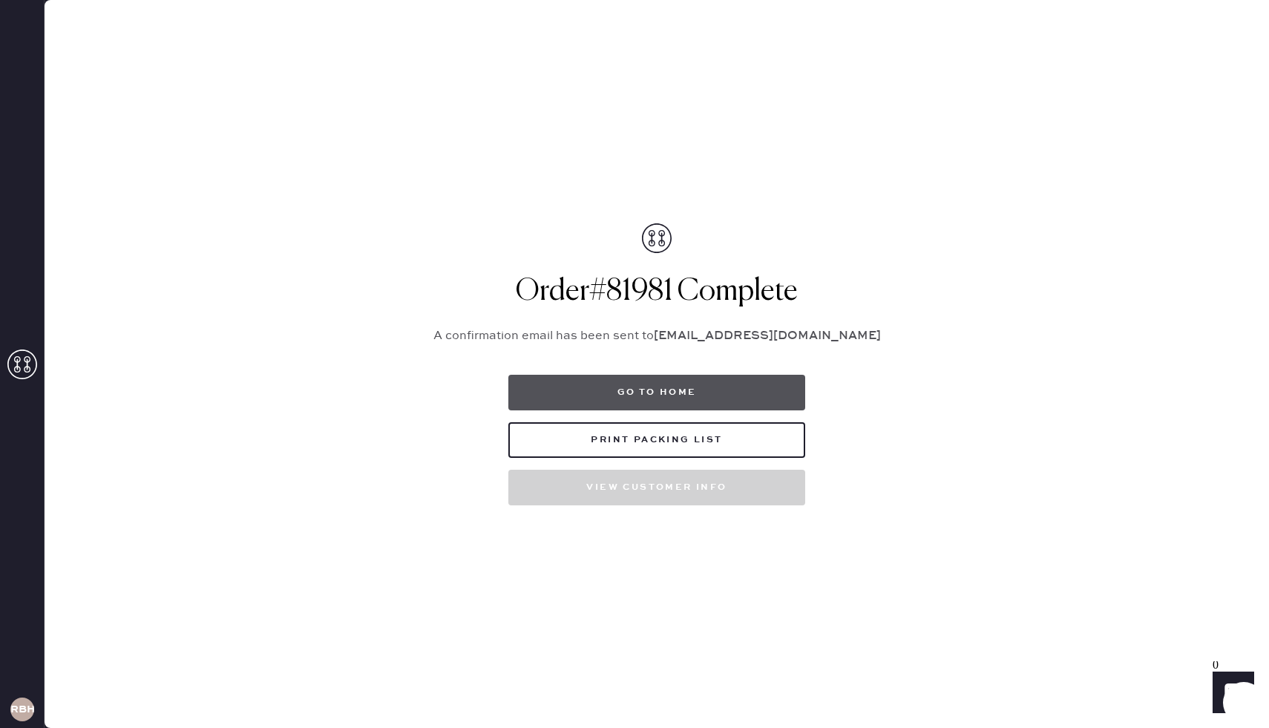
click at [656, 388] on button "Go to home" at bounding box center [656, 393] width 297 height 36
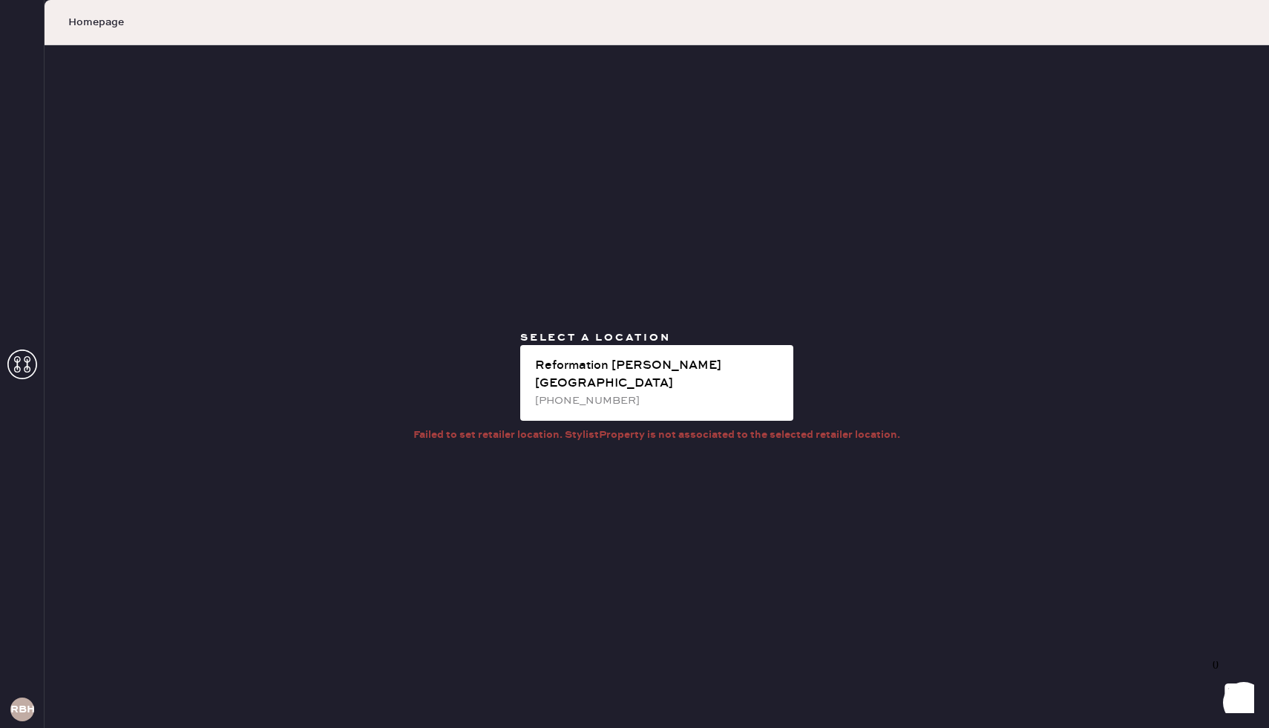
click at [656, 393] on div "[PHONE_NUMBER]" at bounding box center [658, 401] width 246 height 16
